Goal: Task Accomplishment & Management: Use online tool/utility

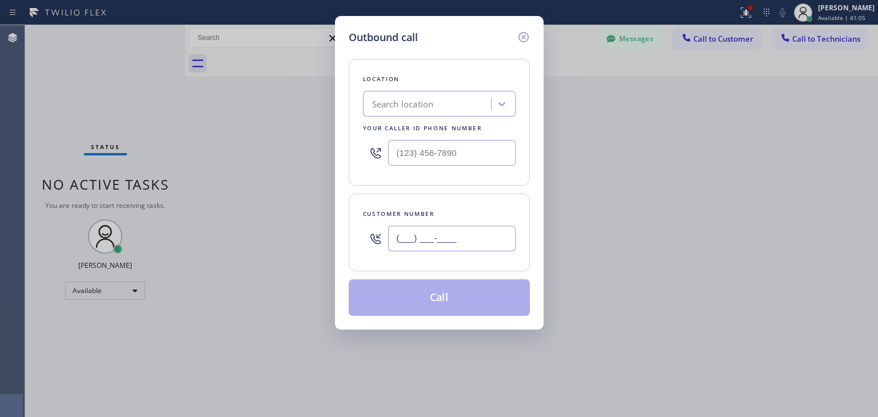
paste input "303) 717-1328"
click at [453, 245] on input "[PHONE_NUMBER]" at bounding box center [451, 239] width 127 height 26
type input "[PHONE_NUMBER]"
paste input "Sub Zero Appliance Repair Tower Triangle"
click at [450, 101] on div "Search location" at bounding box center [428, 104] width 125 height 20
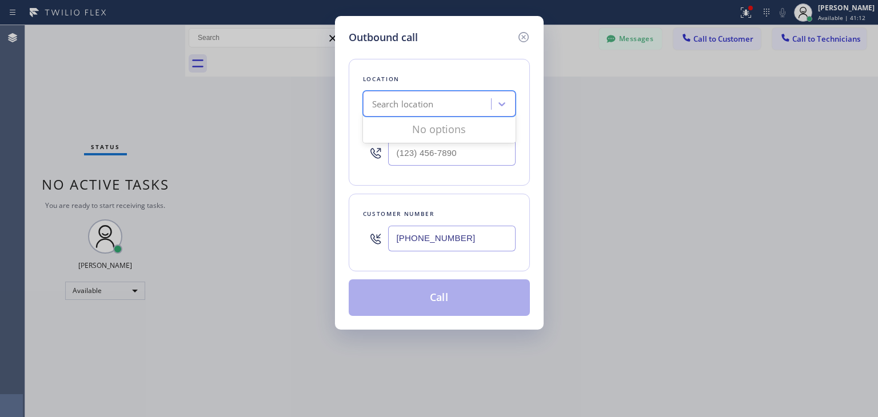
type input "Sub Zero Appliance Repair Tower Triangle"
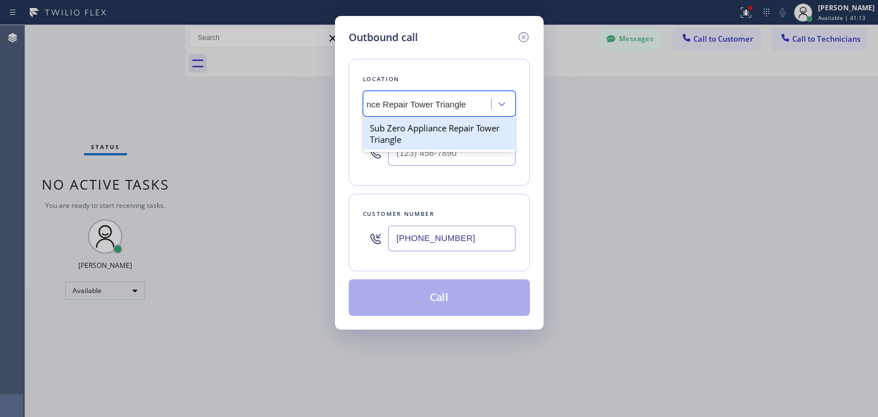
click at [452, 130] on div "Sub Zero Appliance Repair Tower Triangle" at bounding box center [439, 134] width 153 height 32
type input "[PHONE_NUMBER]"
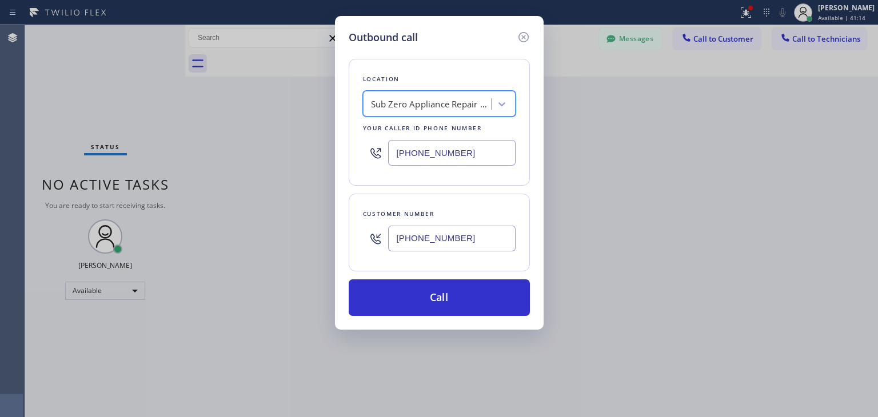
scroll to position [0, 1]
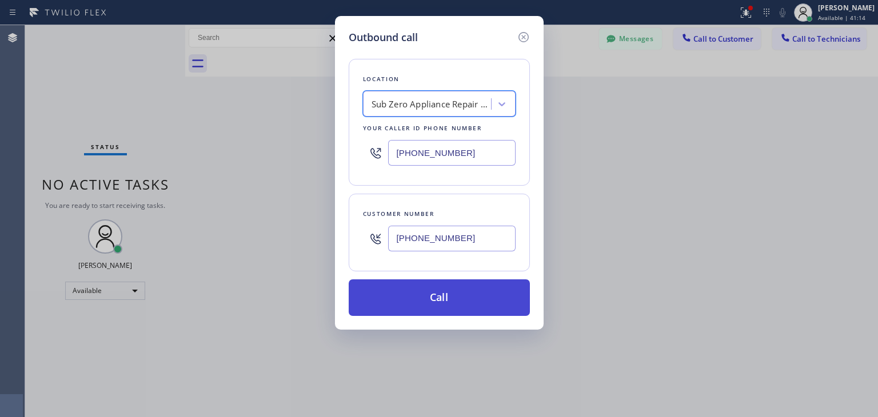
click at [427, 296] on button "Call" at bounding box center [439, 298] width 181 height 37
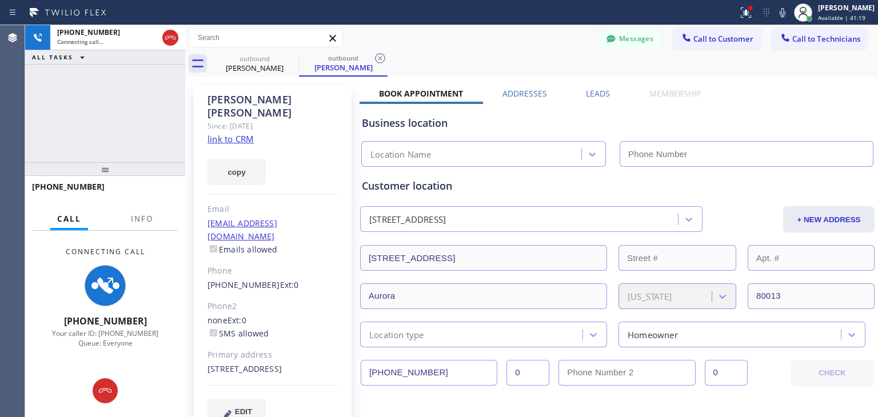
type input "[PHONE_NUMBER]"
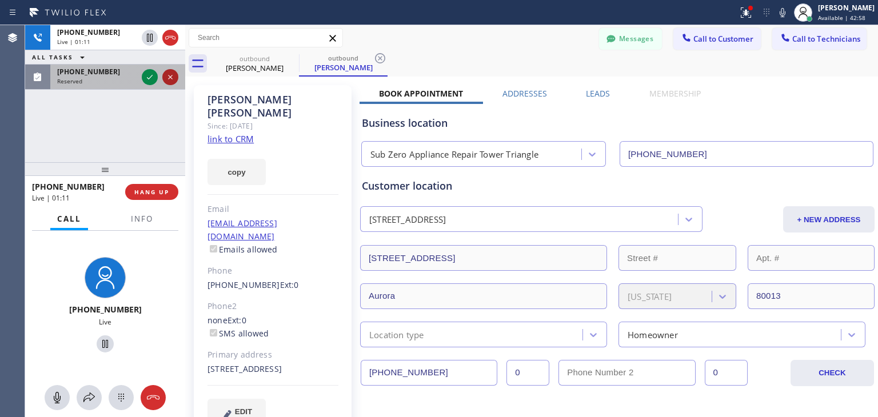
click at [167, 76] on icon at bounding box center [170, 77] width 14 height 14
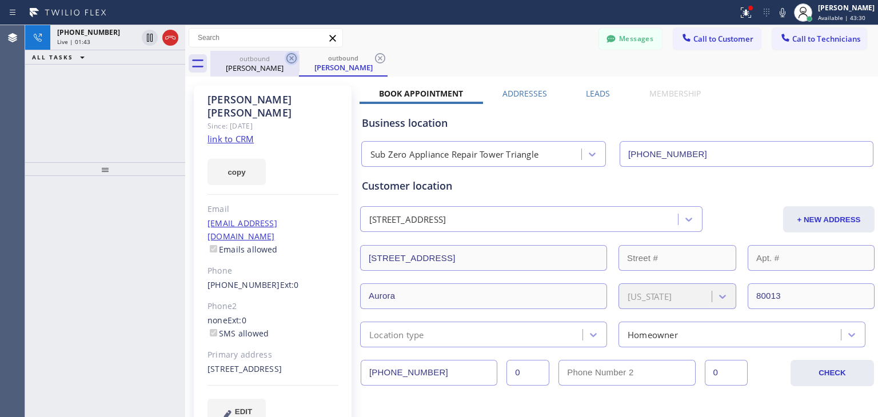
click at [288, 56] on icon at bounding box center [292, 58] width 14 height 14
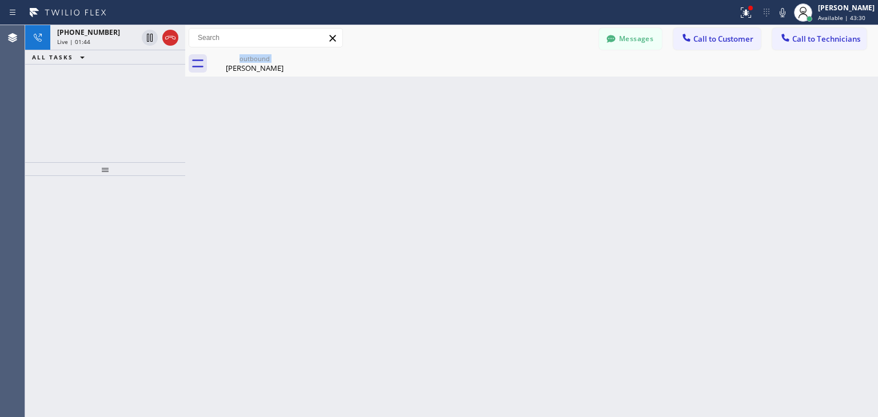
click at [288, 56] on div "outbound [PERSON_NAME]" at bounding box center [254, 64] width 89 height 26
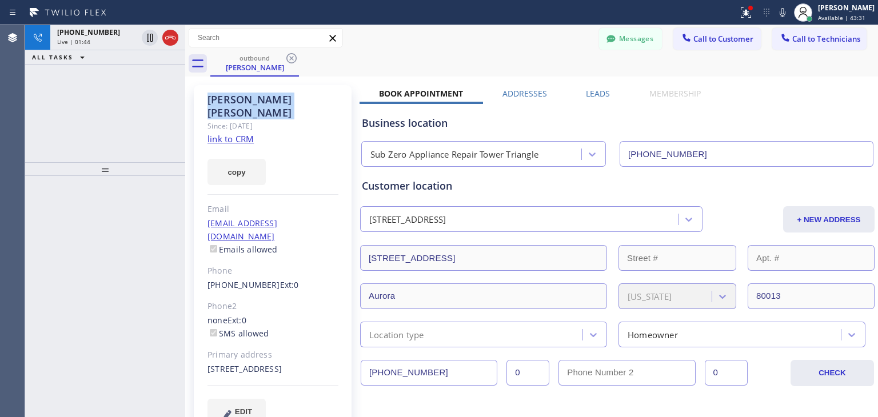
click at [288, 56] on icon at bounding box center [292, 58] width 14 height 14
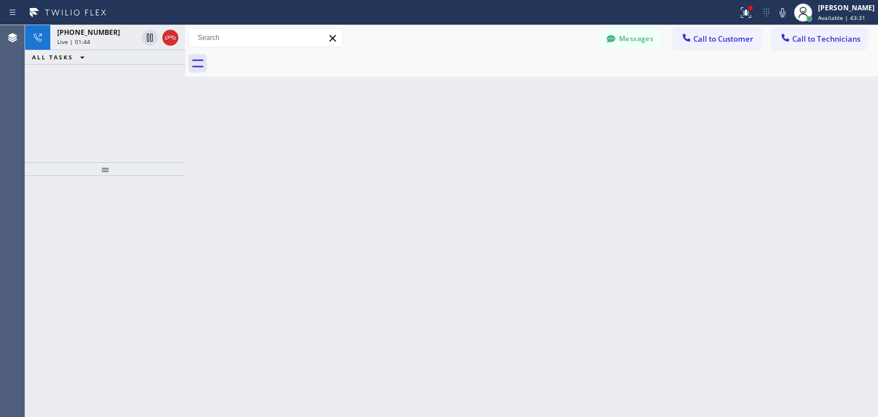
click at [288, 56] on div at bounding box center [544, 64] width 668 height 26
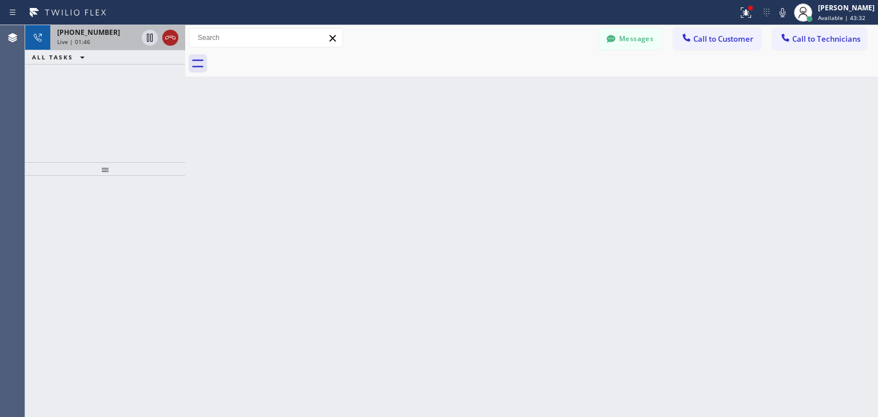
click at [163, 38] on icon at bounding box center [170, 38] width 14 height 14
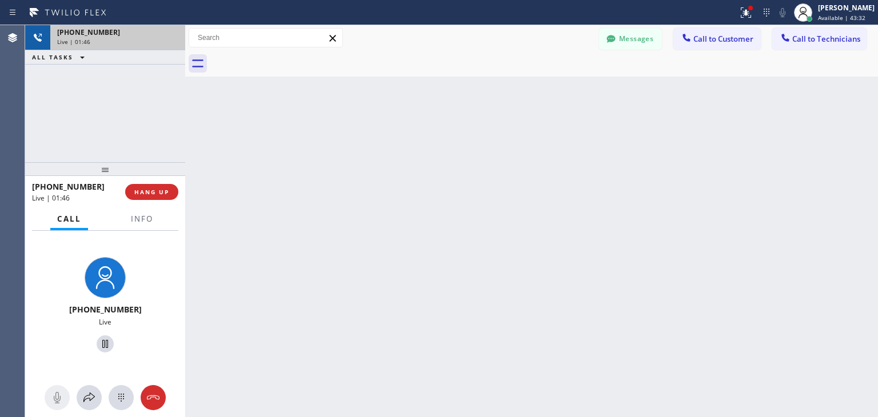
click at [163, 38] on div "Live | 01:46" at bounding box center [117, 42] width 121 height 8
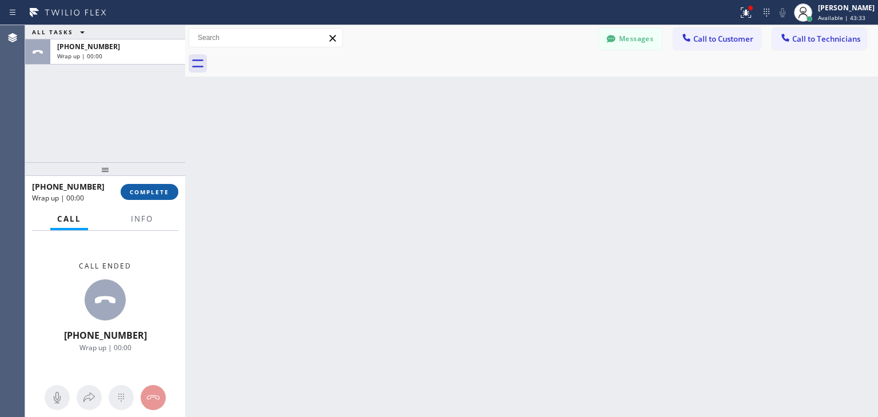
drag, startPoint x: 163, startPoint y: 38, endPoint x: 137, endPoint y: 184, distance: 148.0
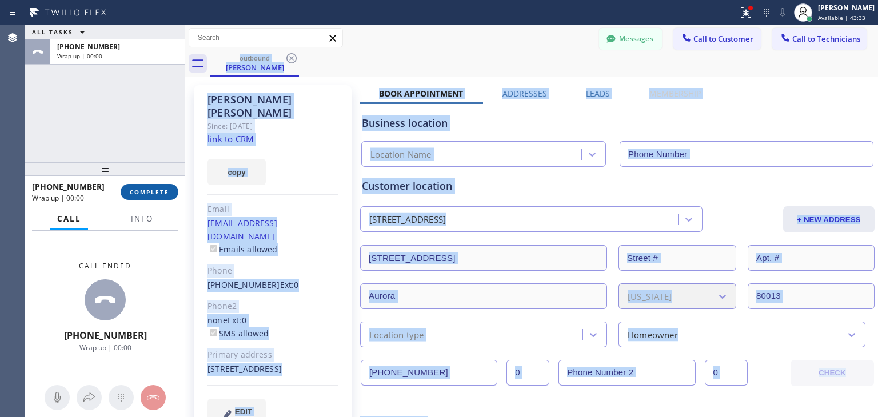
click at [137, 184] on button "COMPLETE" at bounding box center [150, 192] width 58 height 16
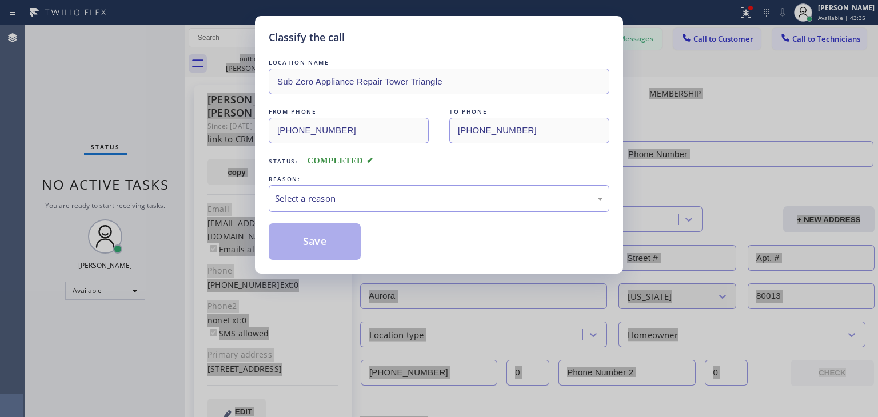
type input "[PHONE_NUMBER]"
